Goal: Information Seeking & Learning: Learn about a topic

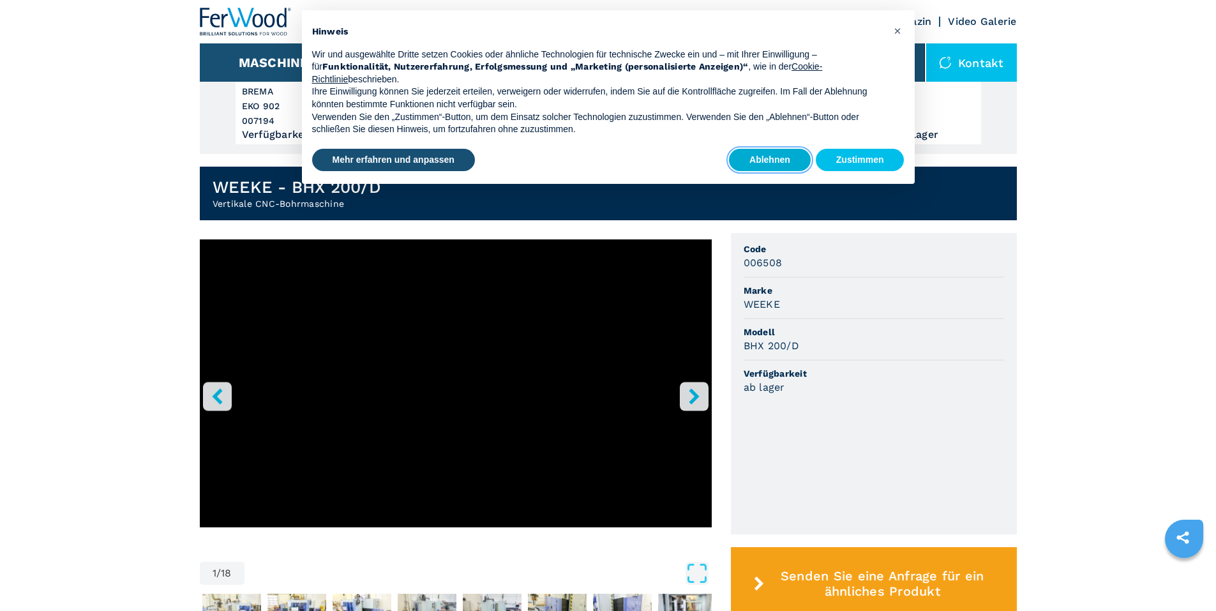
click at [733, 157] on button "Ablehnen" at bounding box center [770, 160] width 82 height 23
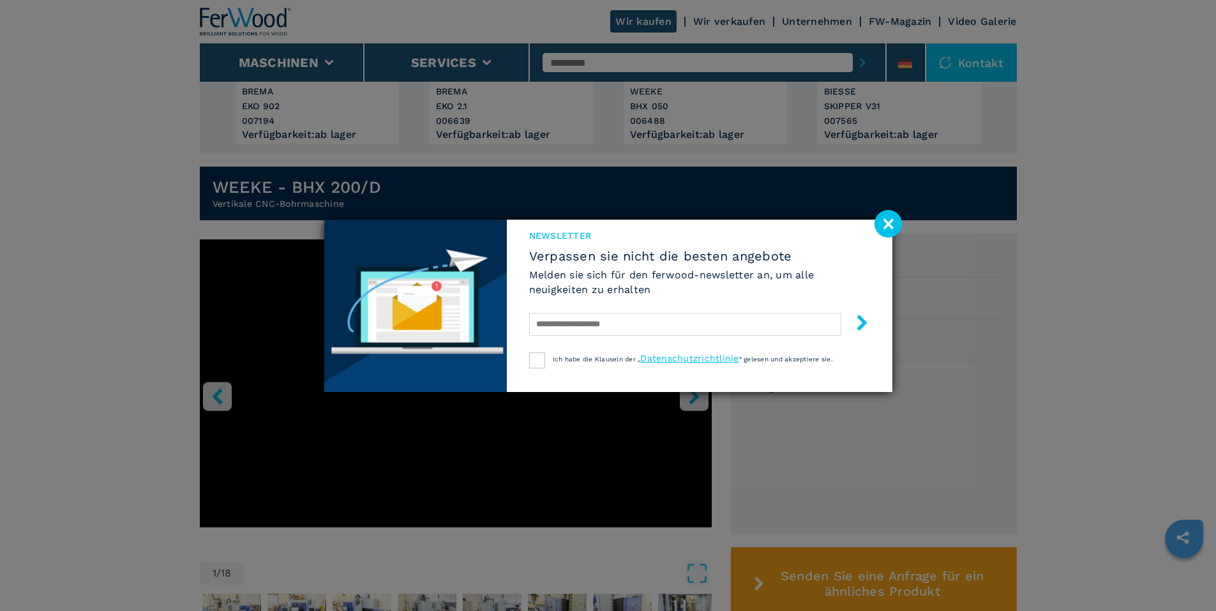
click at [889, 223] on image at bounding box center [888, 223] width 27 height 27
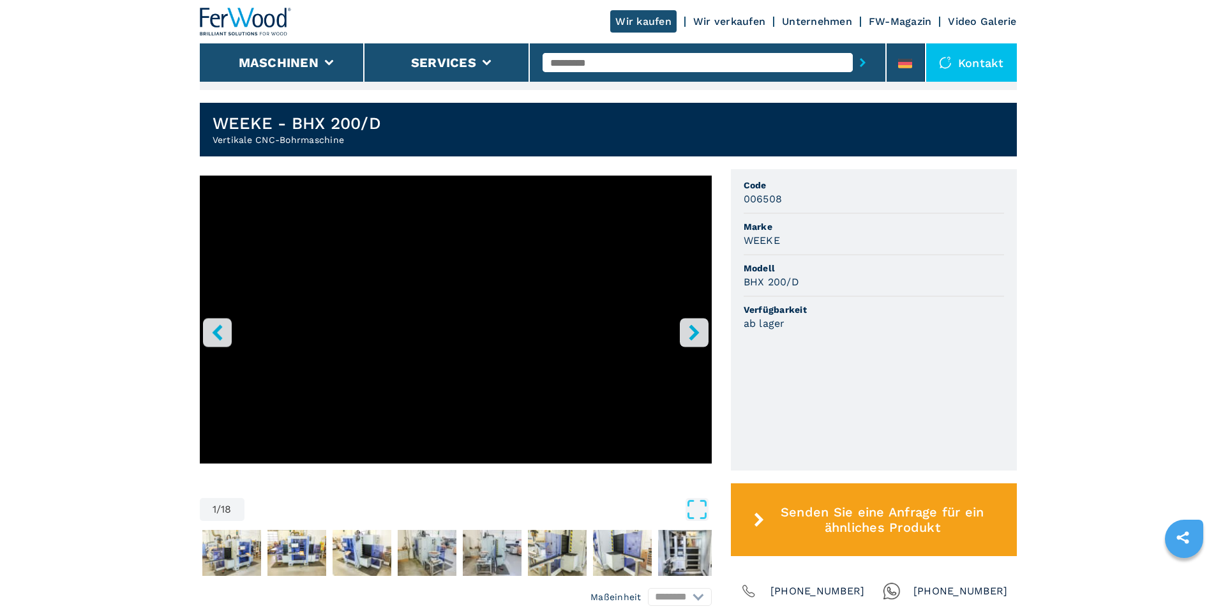
scroll to position [319, 0]
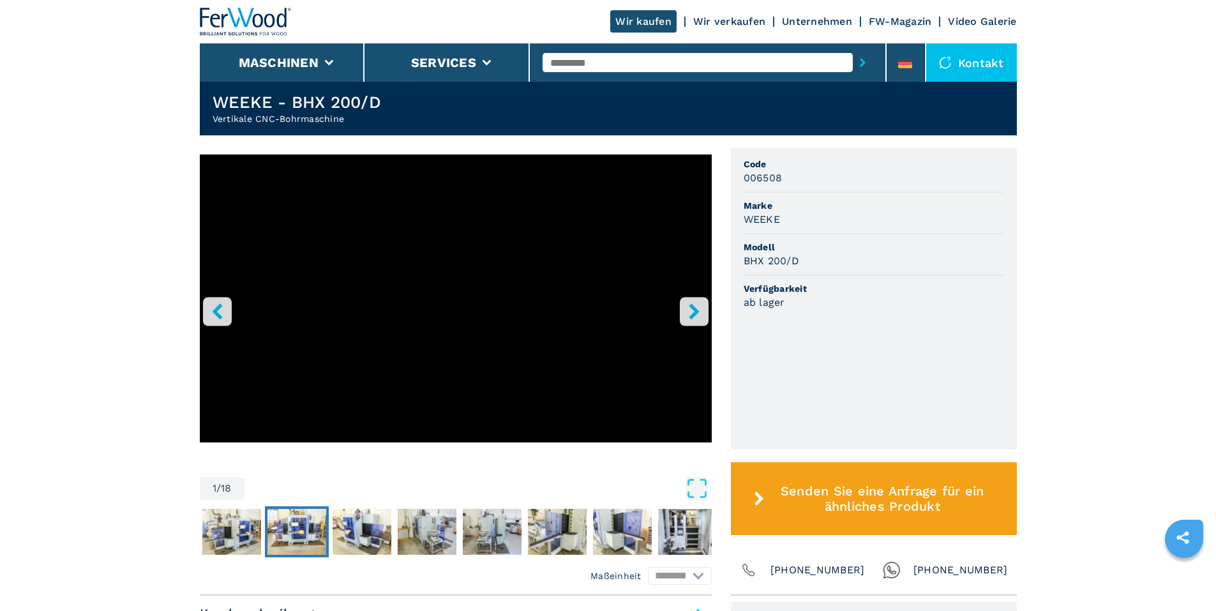
click at [308, 536] on img "Go to Slide 3" at bounding box center [297, 532] width 59 height 46
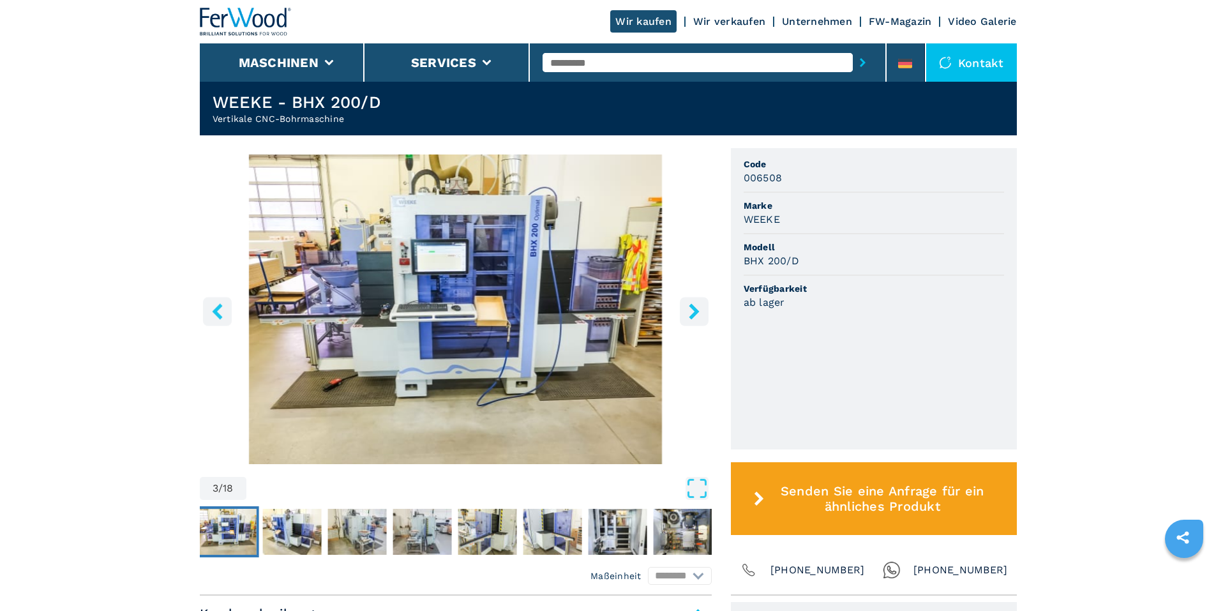
click at [697, 308] on icon "right-button" at bounding box center [694, 311] width 16 height 16
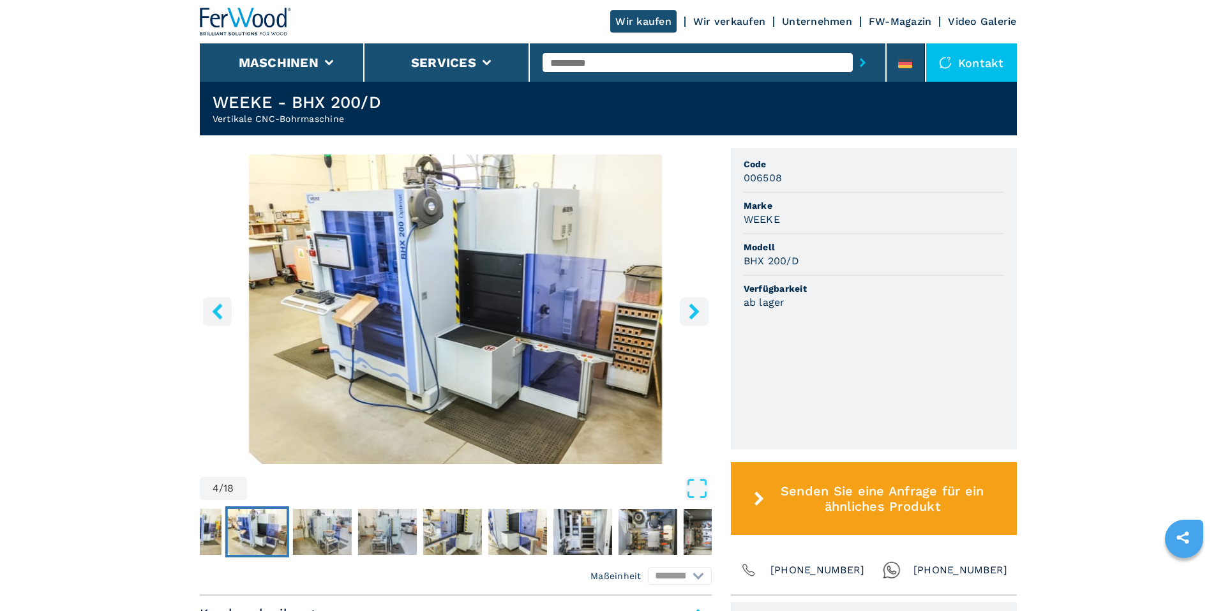
click at [220, 310] on icon "left-button" at bounding box center [217, 311] width 16 height 16
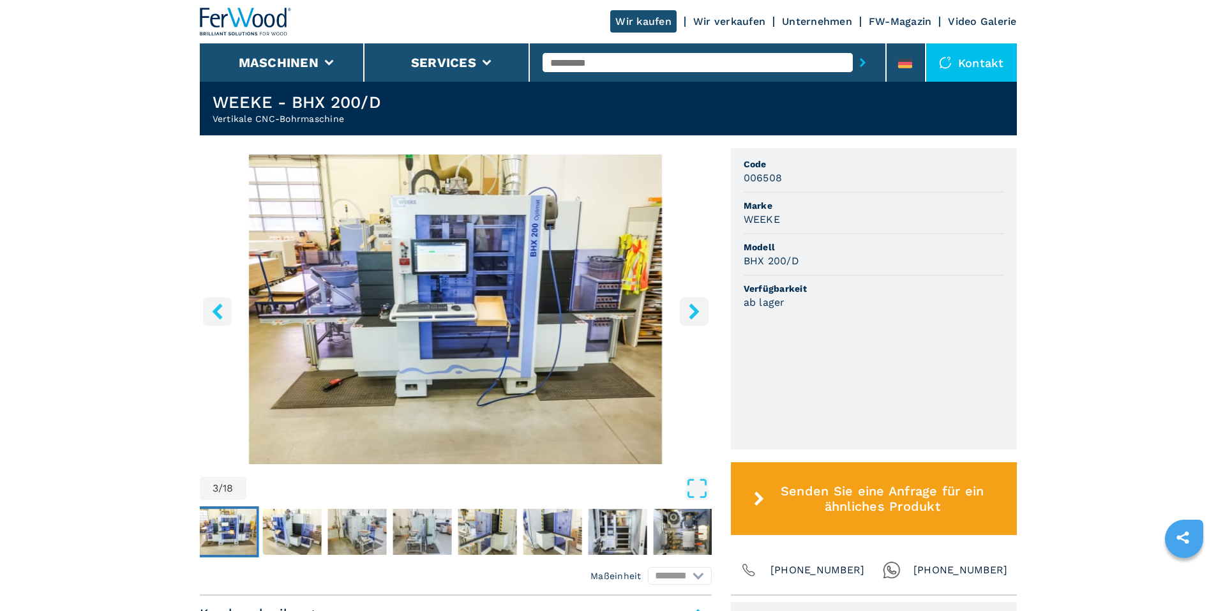
click at [692, 317] on icon "right-button" at bounding box center [694, 311] width 10 height 16
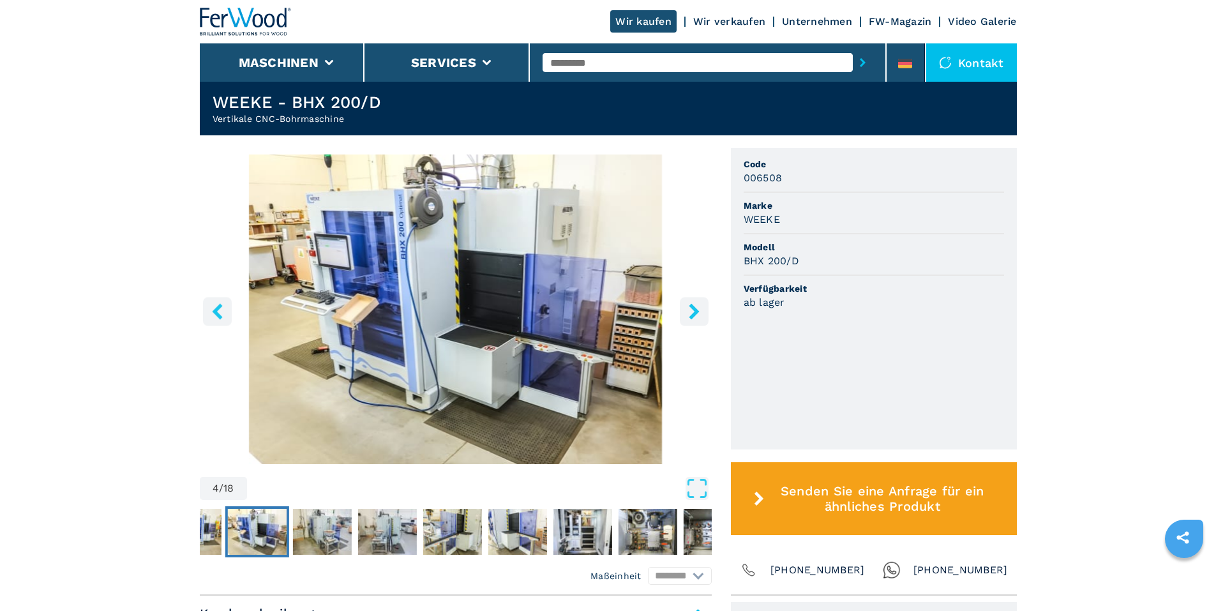
click at [692, 317] on icon "right-button" at bounding box center [694, 311] width 10 height 16
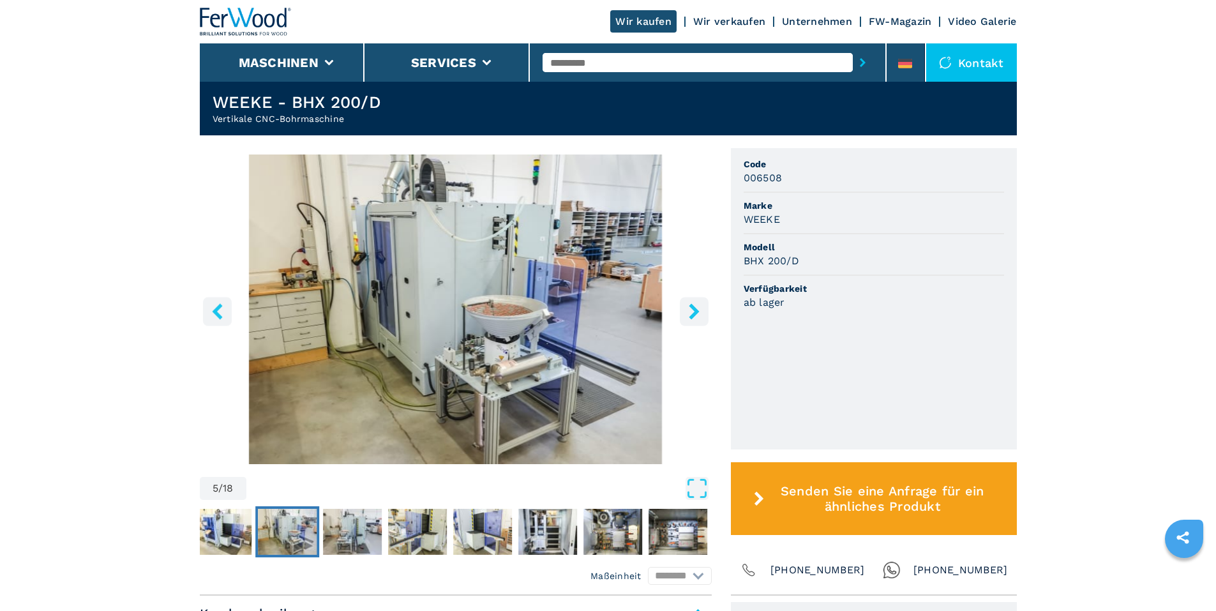
click at [692, 317] on icon "right-button" at bounding box center [694, 311] width 10 height 16
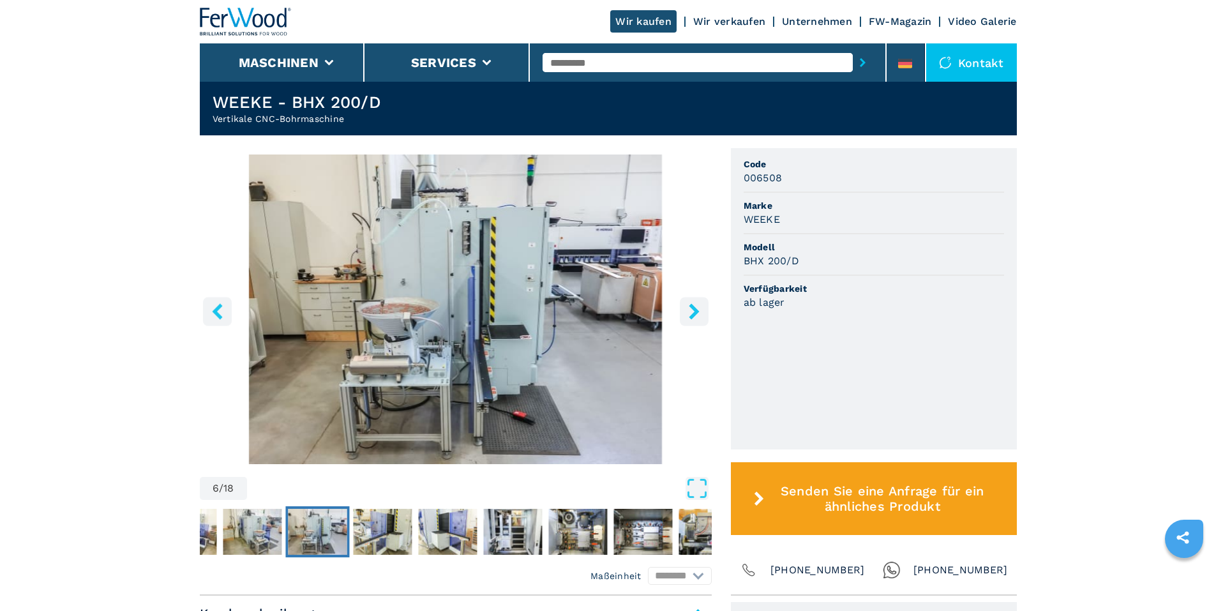
click at [691, 317] on icon "right-button" at bounding box center [694, 311] width 10 height 16
